Goal: Find specific page/section: Find specific page/section

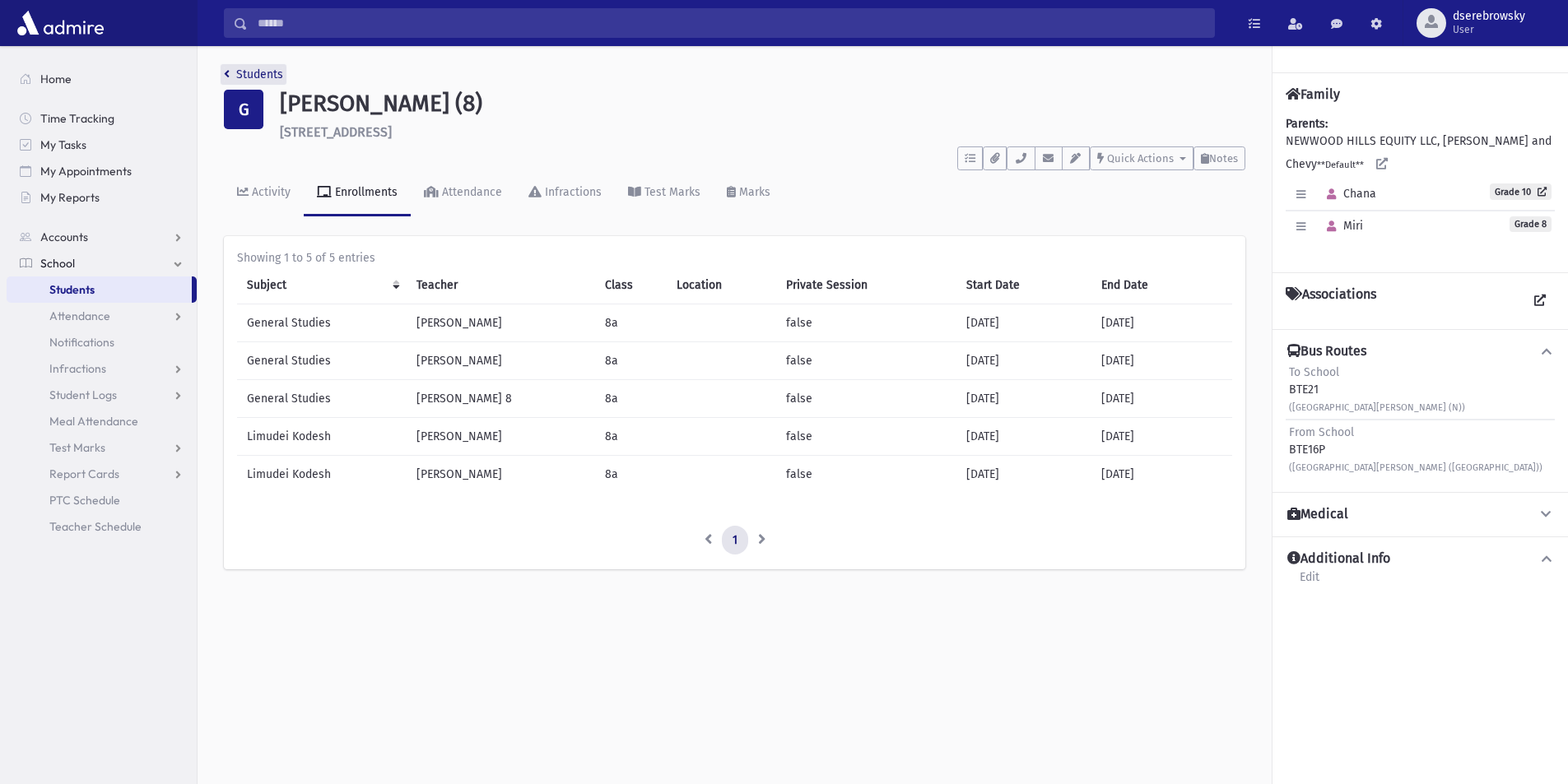
click at [230, 72] on link "Students" at bounding box center [253, 75] width 59 height 14
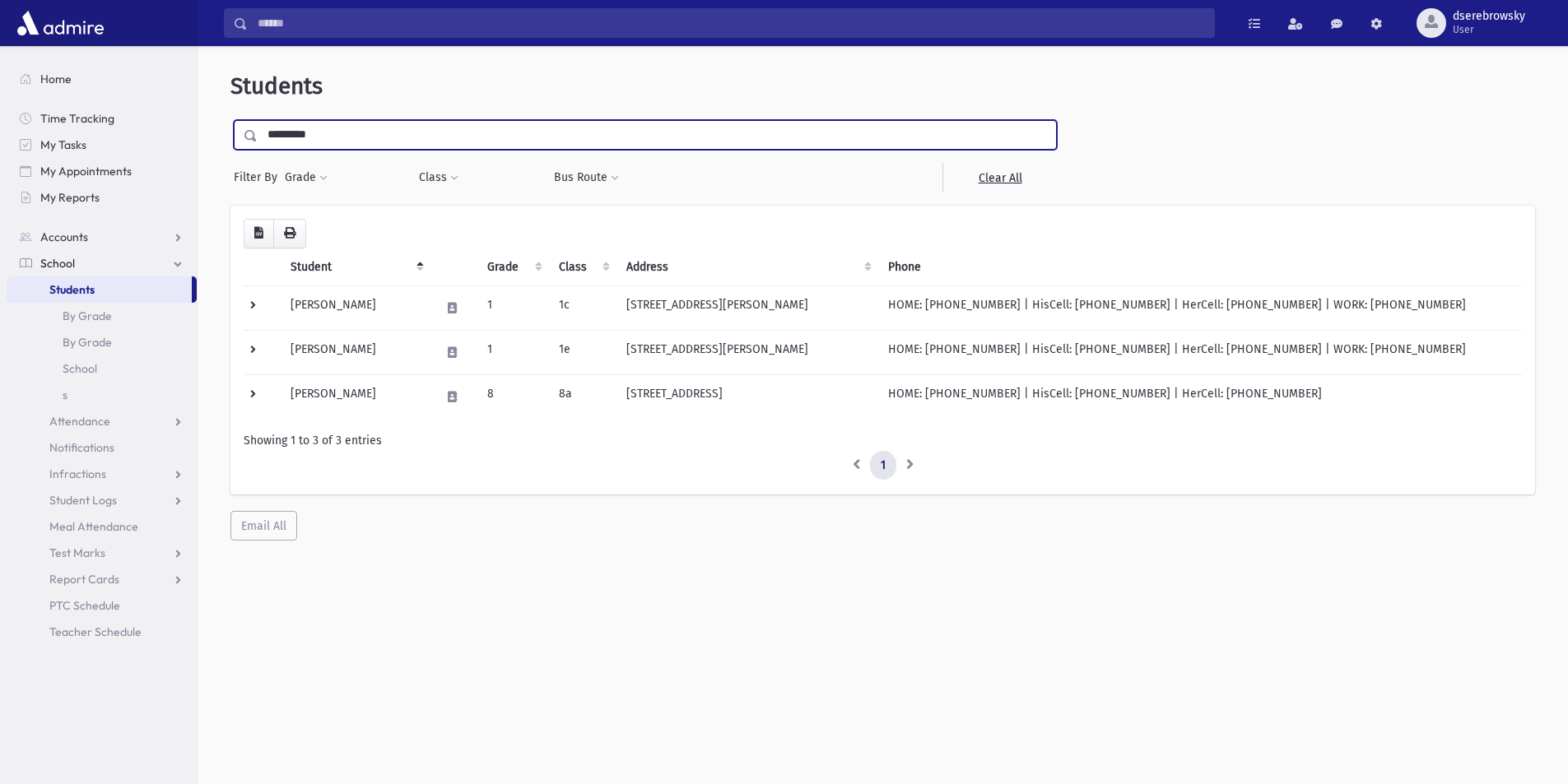
click at [327, 130] on input "*********" at bounding box center [657, 135] width 799 height 30
type input "*****"
click at [230, 120] on input "submit" at bounding box center [253, 131] width 46 height 22
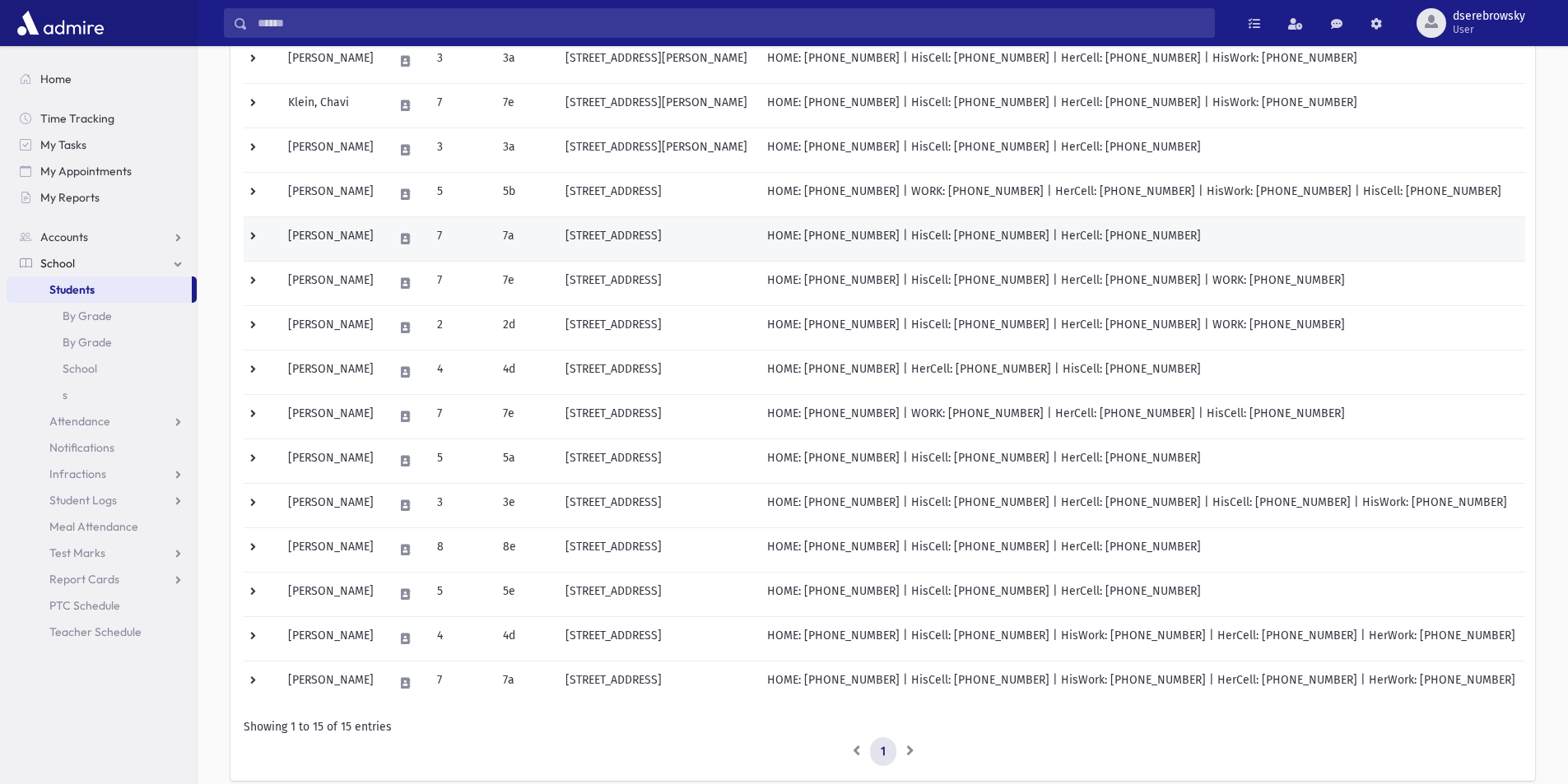
scroll to position [329, 0]
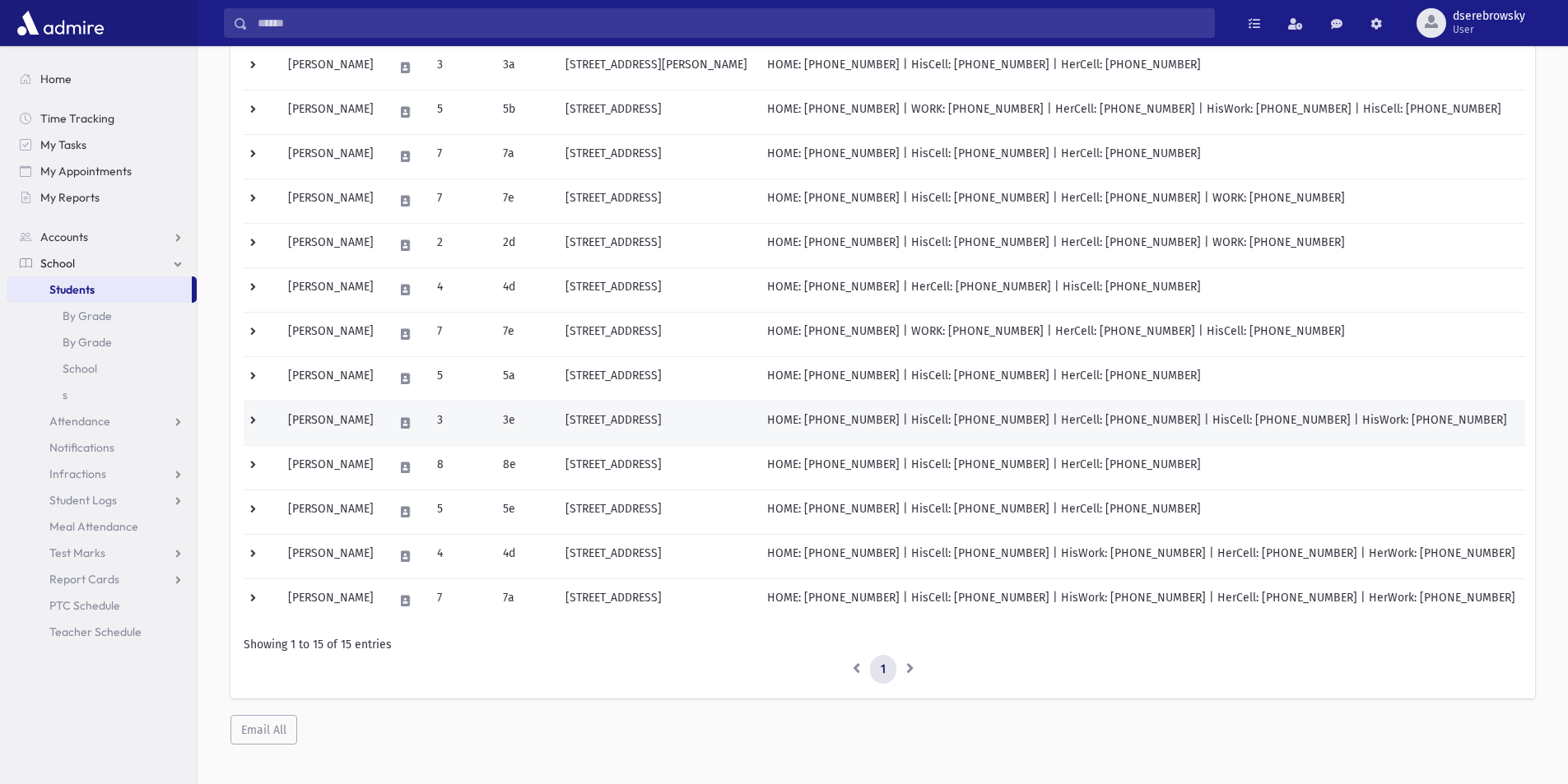
click at [757, 424] on td "[STREET_ADDRESS]" at bounding box center [656, 423] width 201 height 45
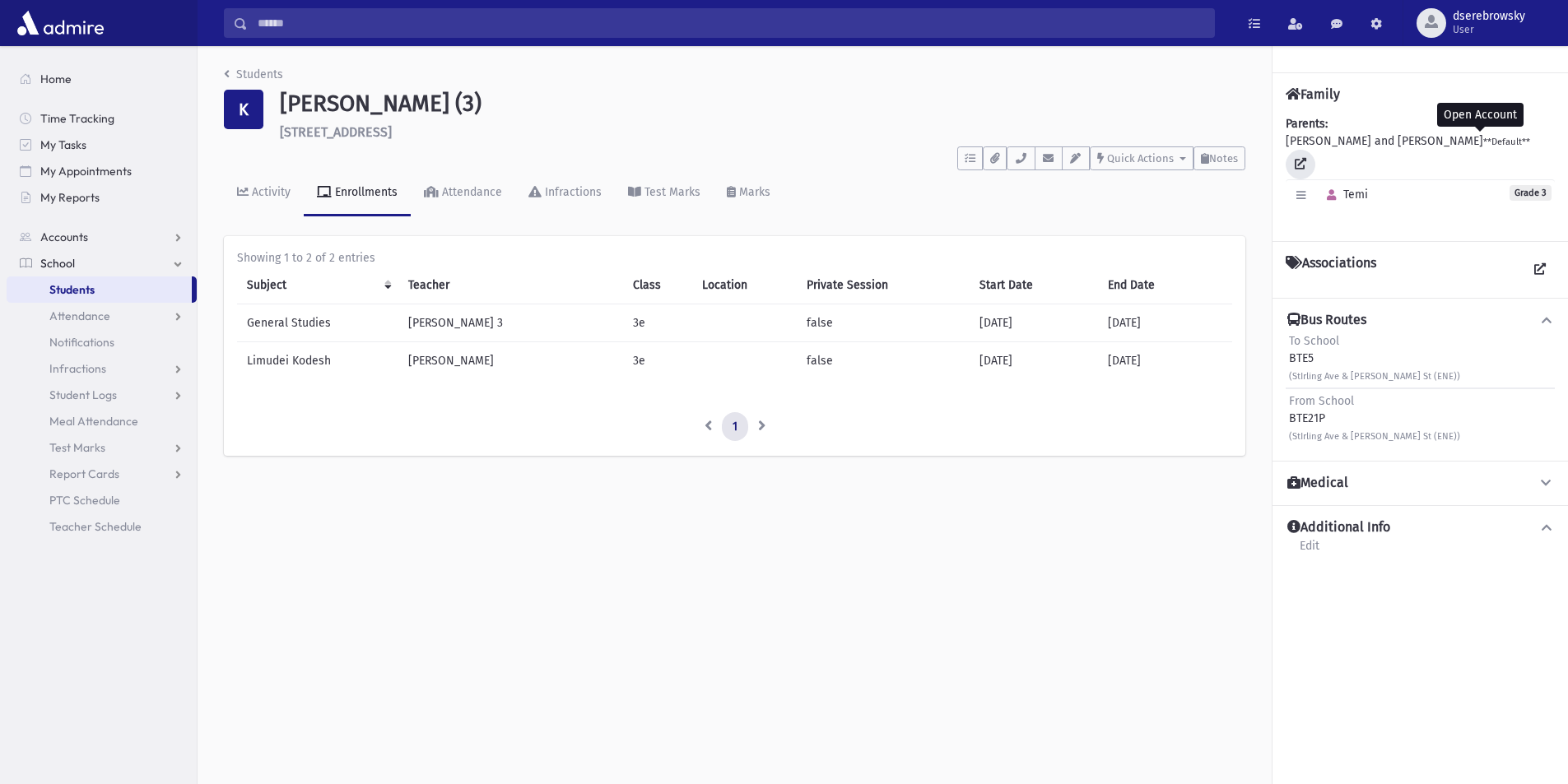
click at [1316, 149] on link at bounding box center [1301, 164] width 30 height 30
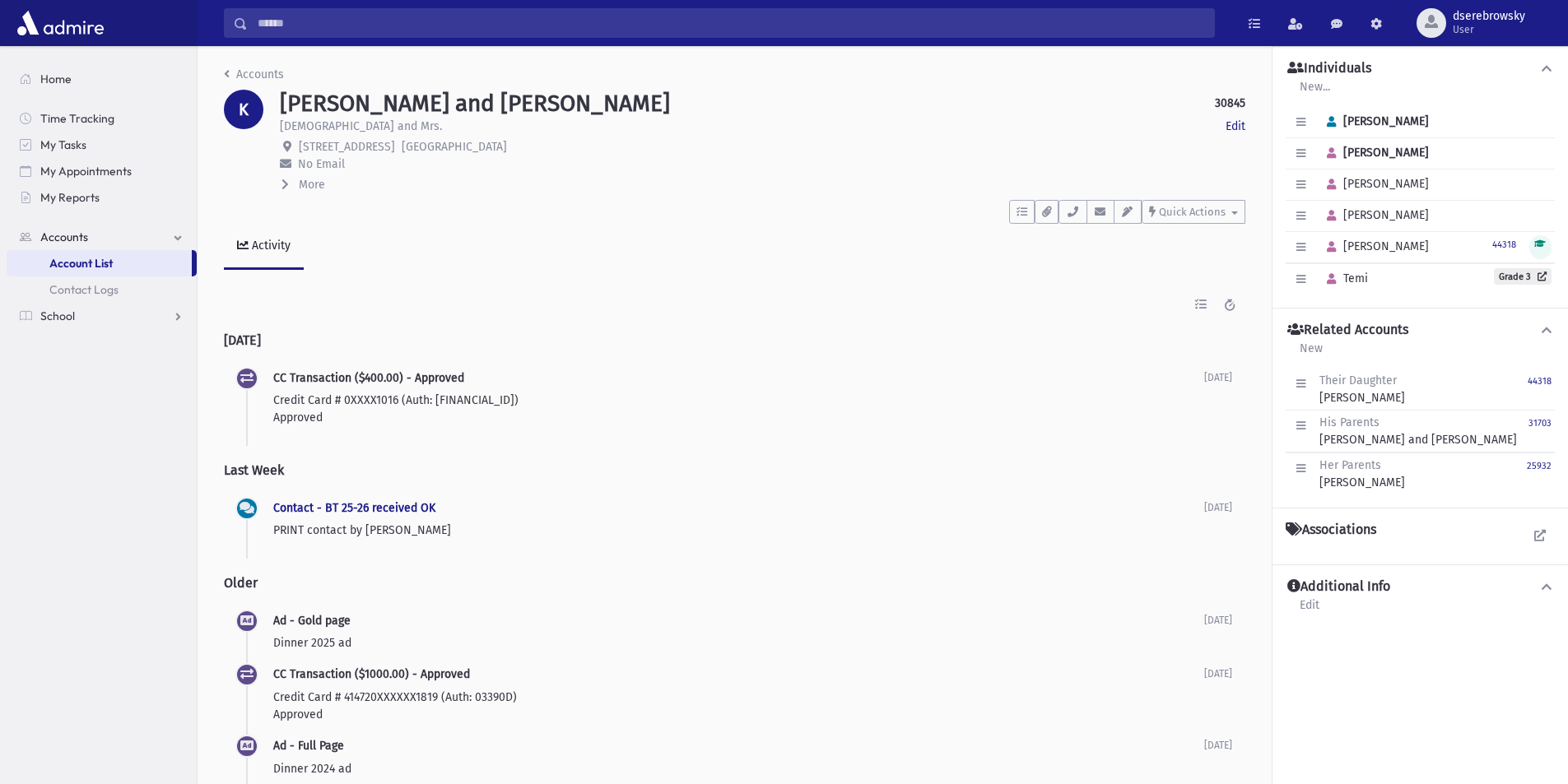
click at [1250, 124] on div "[PERSON_NAME] and [PERSON_NAME] 30845 Edit [PERSON_NAME] and Mrs. Edit [STREET_…" at bounding box center [762, 142] width 982 height 104
click at [1232, 123] on link "Edit" at bounding box center [1236, 127] width 19 height 18
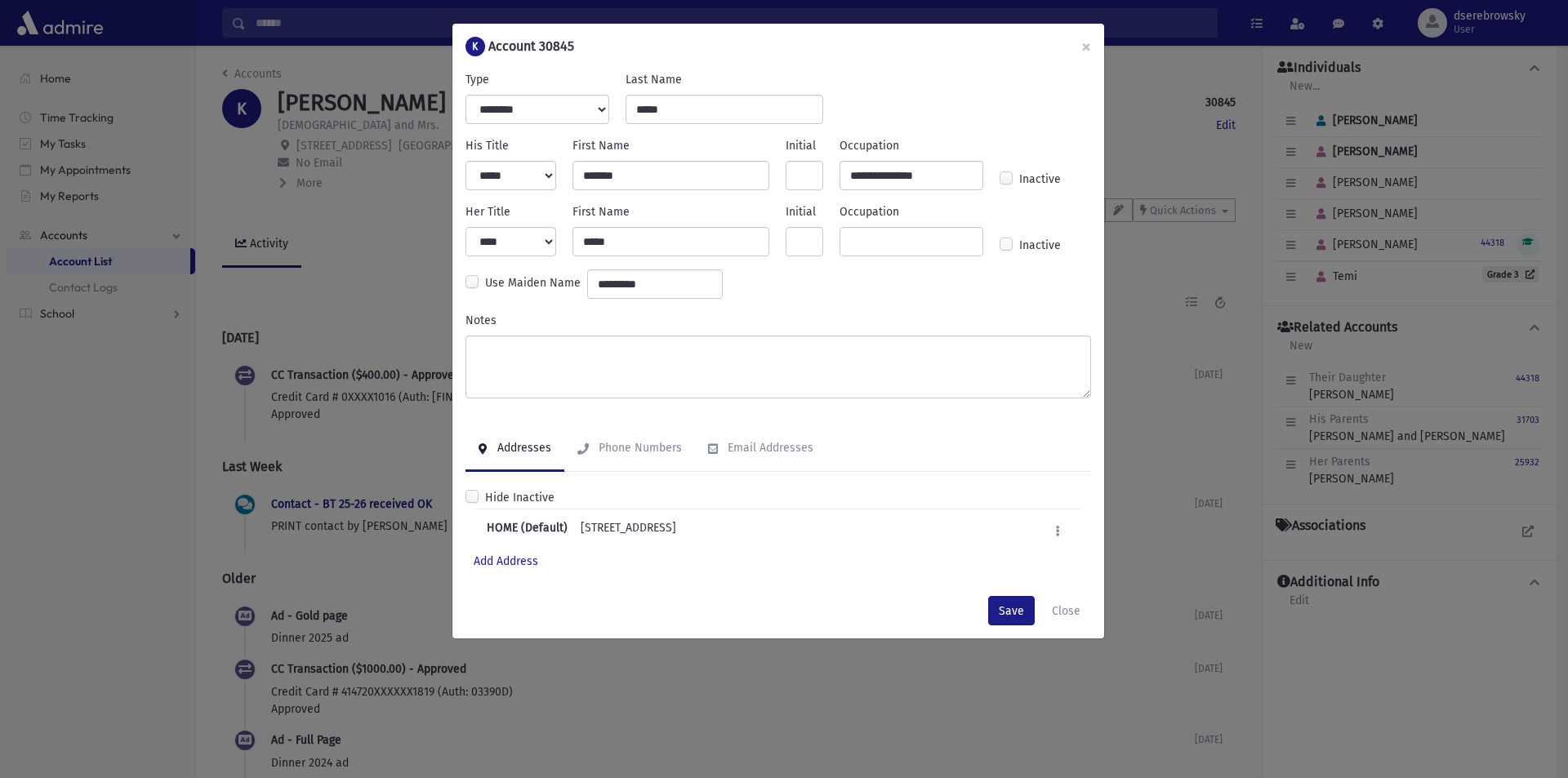
click at [485, 494] on label "Hide Inactive" at bounding box center [520, 498] width 70 height 17
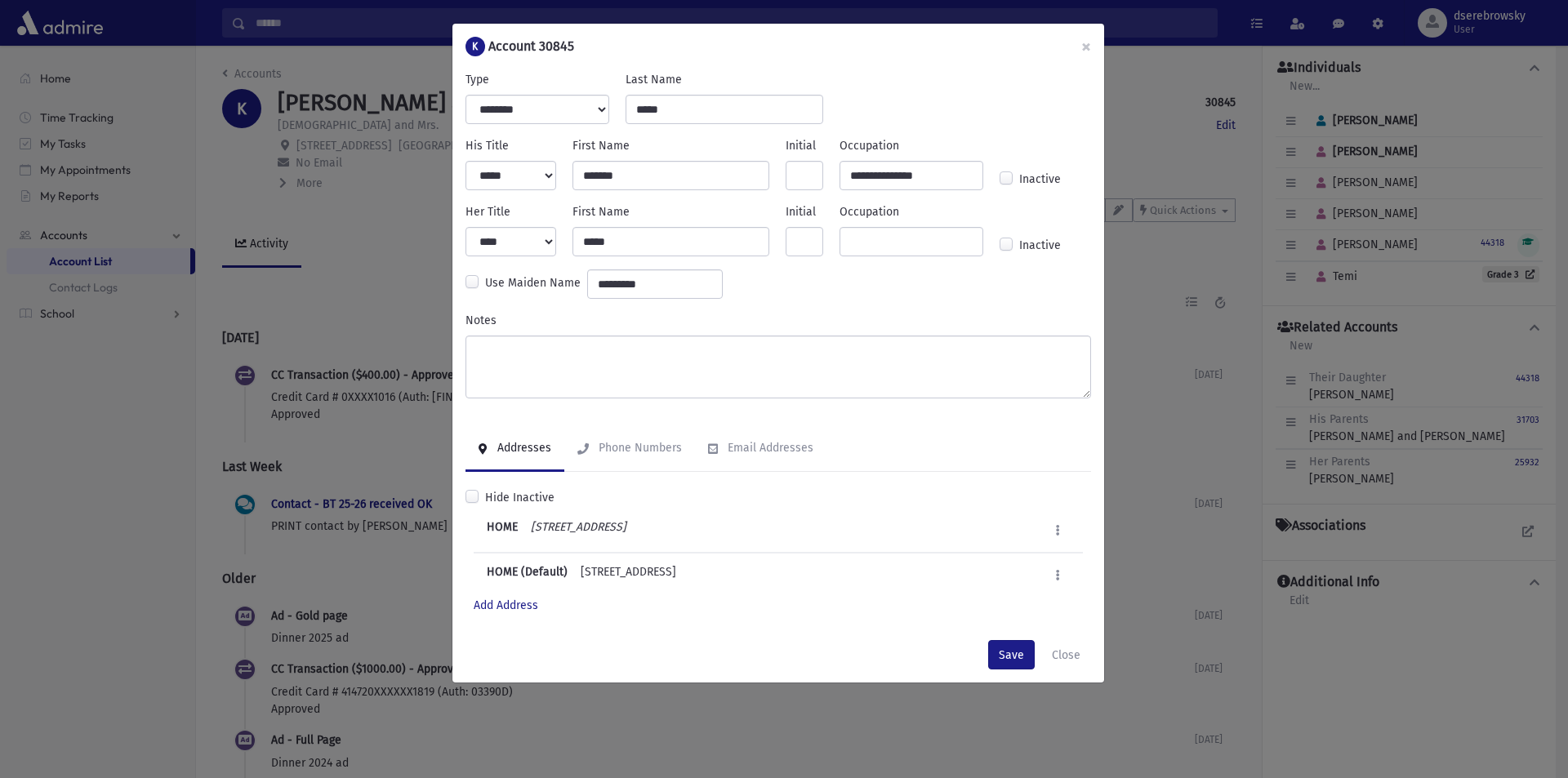
click at [485, 494] on label "Hide Inactive" at bounding box center [520, 498] width 70 height 17
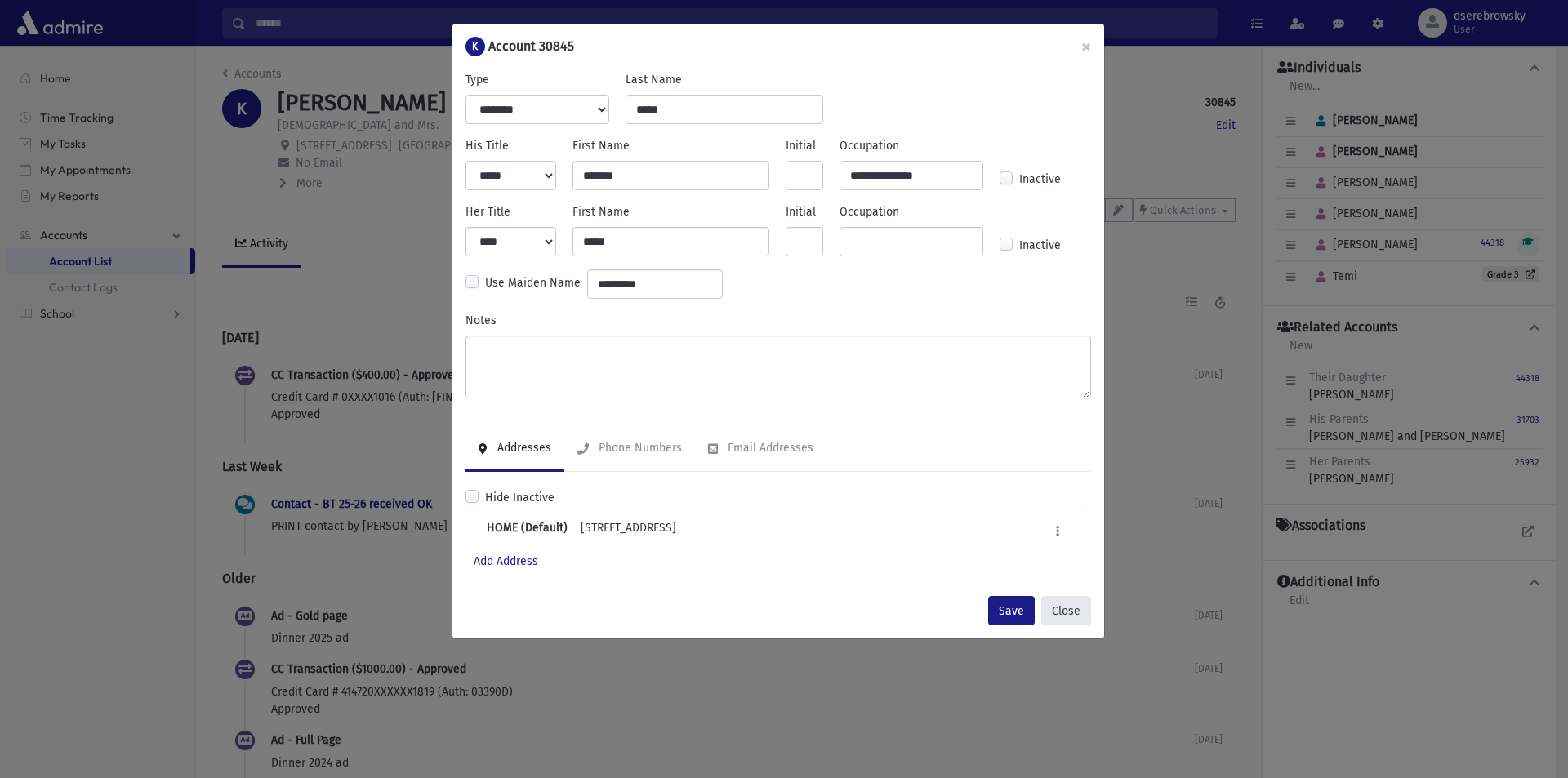
click at [1053, 605] on button "Close" at bounding box center [1065, 611] width 50 height 30
